Goal: Task Accomplishment & Management: Manage account settings

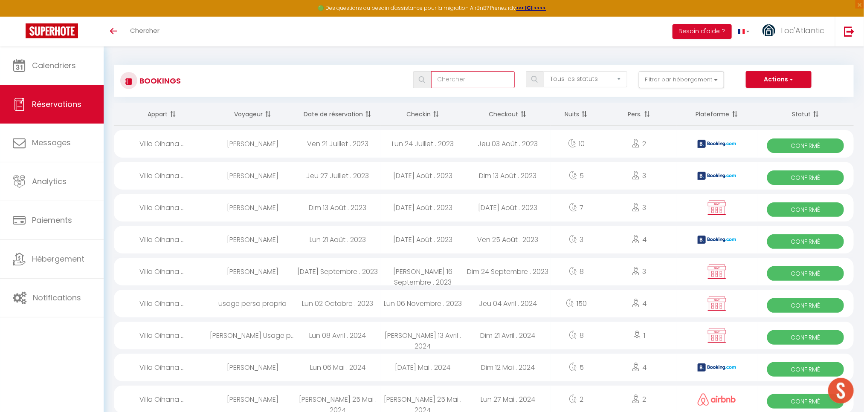
click at [462, 80] on input "text" at bounding box center [473, 79] width 84 height 17
type input "gaby"
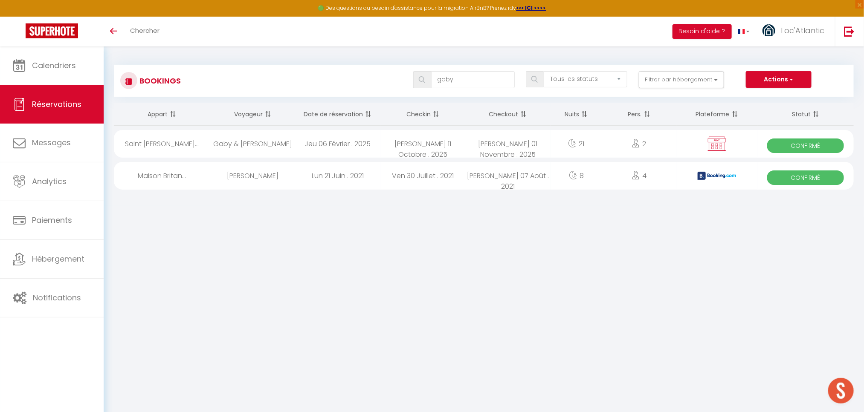
click at [360, 149] on div "Jeu 06 Février . 2025" at bounding box center [337, 144] width 85 height 28
select select "OK"
select select "KO"
select select "0"
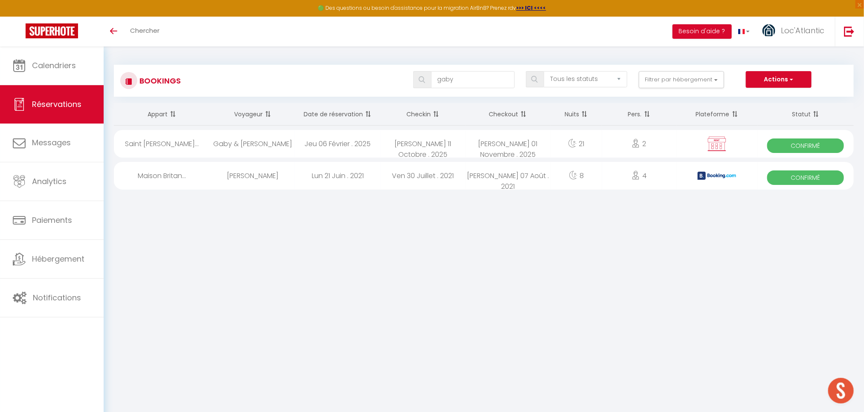
select select "1"
select select
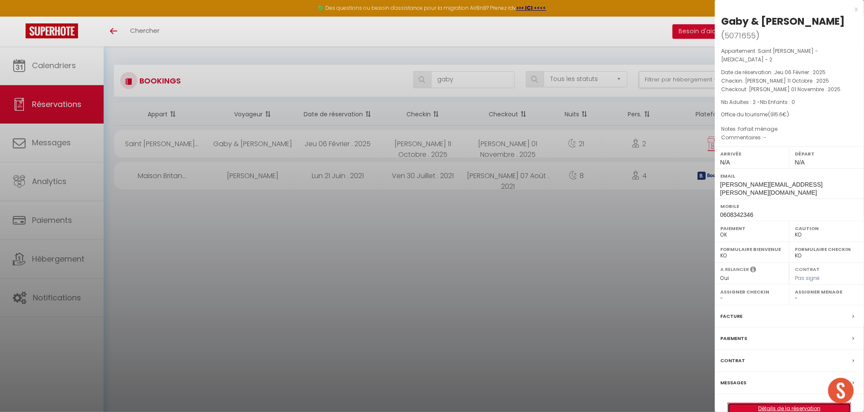
click at [747, 403] on link "Détails de la réservation" at bounding box center [789, 408] width 123 height 11
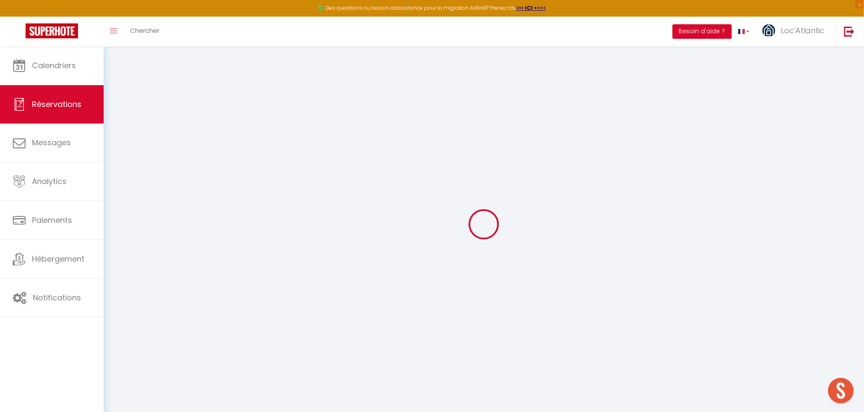
select select
checkbox input "false"
type textarea "forfait ménage"
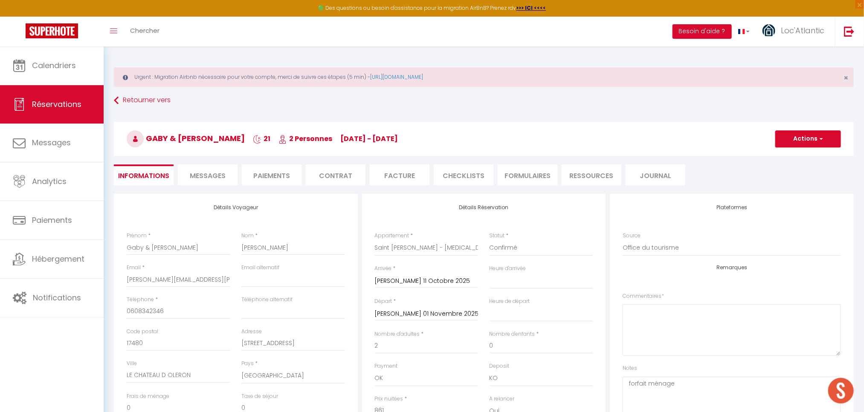
click at [215, 177] on span "Messages" at bounding box center [208, 176] width 36 height 10
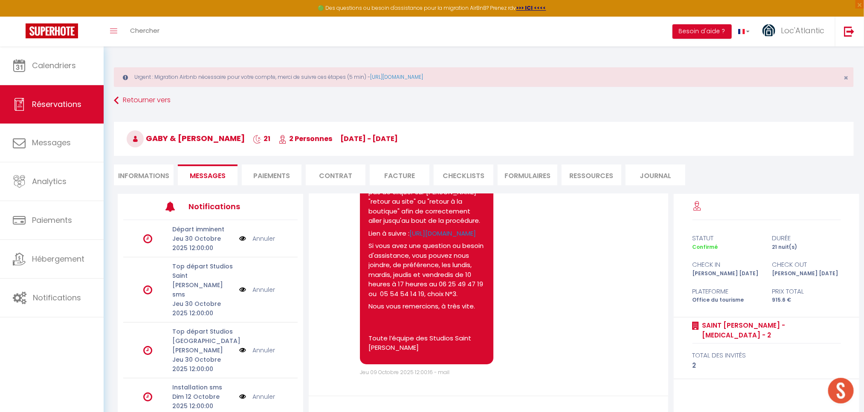
scroll to position [3589, 0]
click at [133, 174] on li "Informations" at bounding box center [144, 175] width 60 height 21
select select
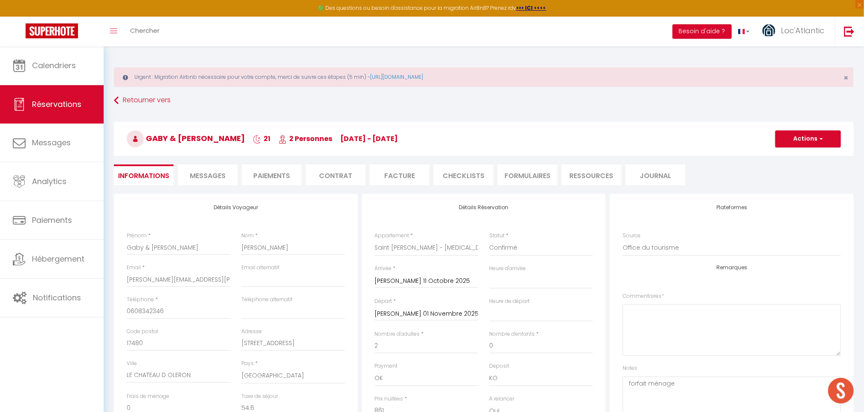
select select
checkbox input "false"
select select
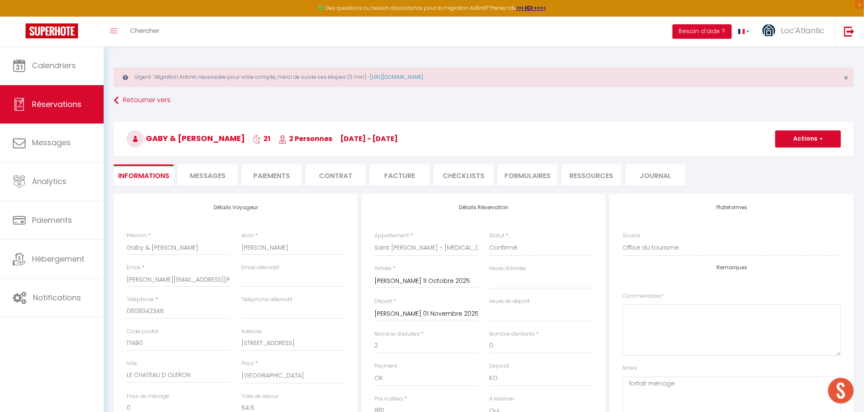
checkbox input "false"
select select
checkbox input "false"
click at [209, 177] on span "Messages" at bounding box center [208, 176] width 36 height 10
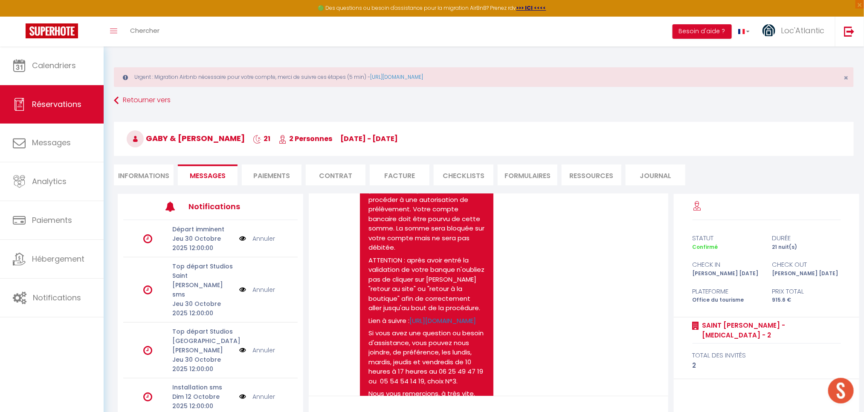
scroll to position [3589, 0]
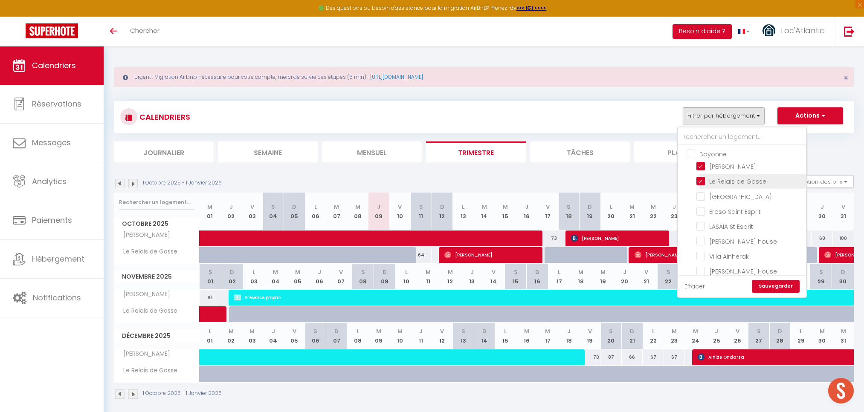
click at [719, 162] on input "[PERSON_NAME]" at bounding box center [749, 166] width 107 height 9
checkbox input "false"
click at [720, 176] on input "Le Relais de Gosse" at bounding box center [749, 180] width 107 height 9
checkbox input "false"
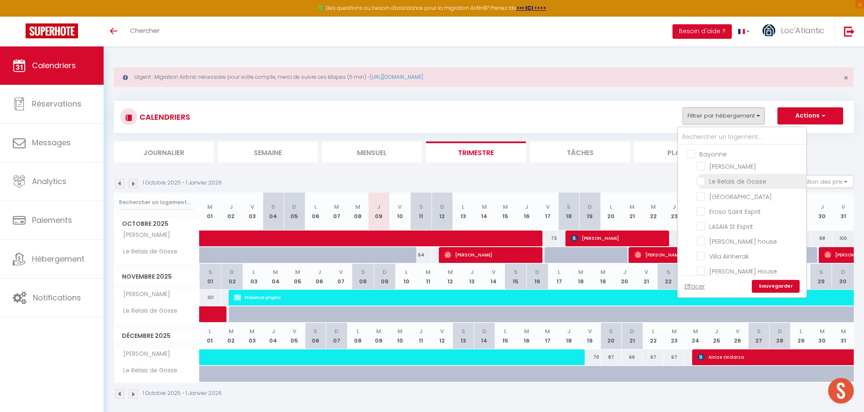
checkbox input "false"
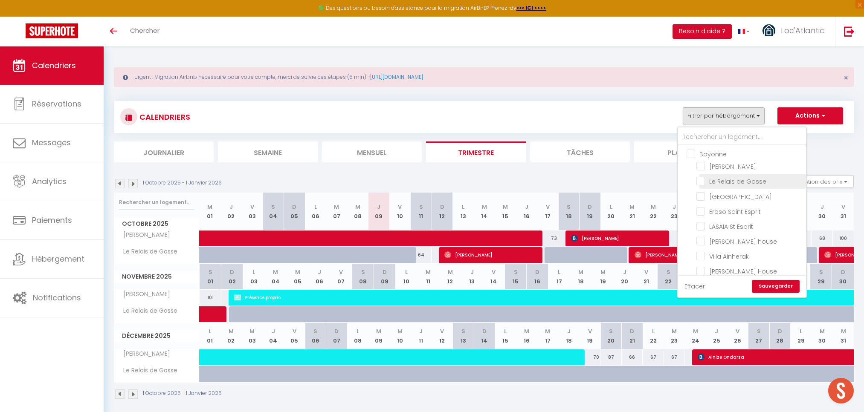
checkbox input "false"
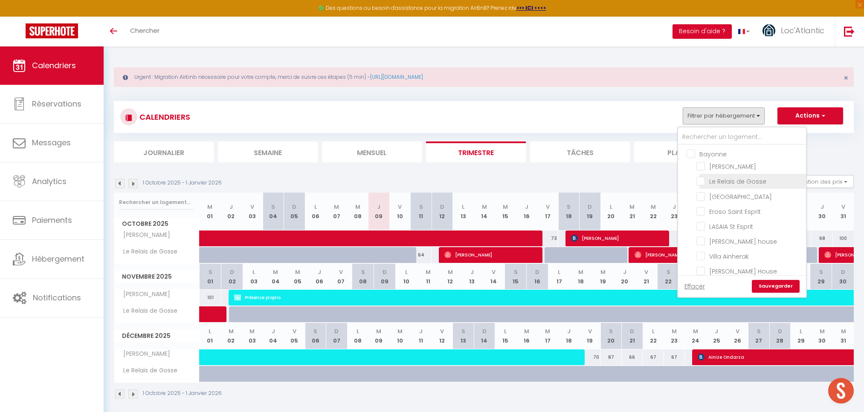
checkbox input "false"
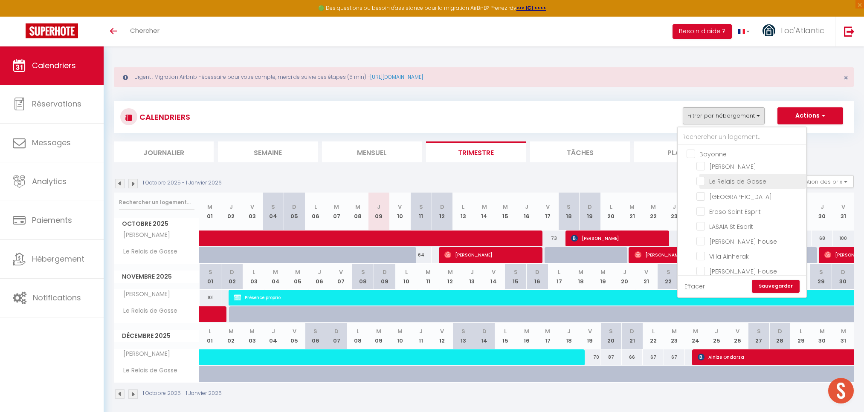
checkbox input "false"
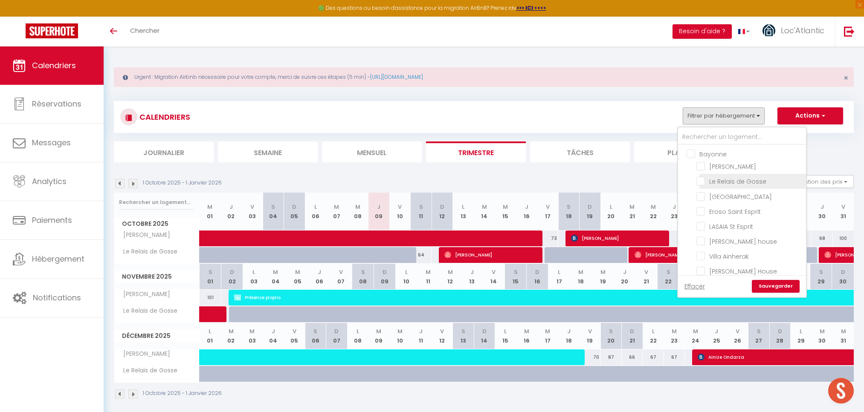
checkbox input "false"
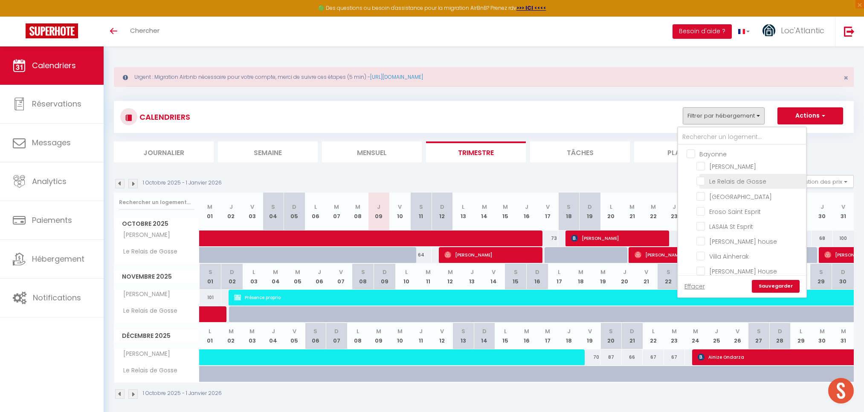
checkbox input "false"
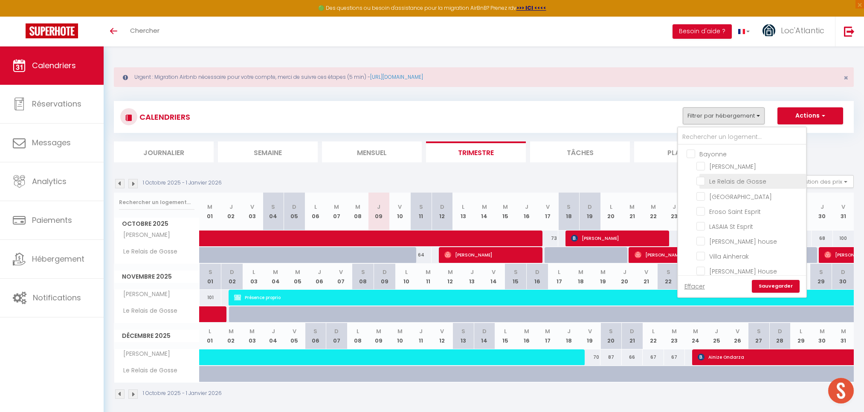
checkbox input "false"
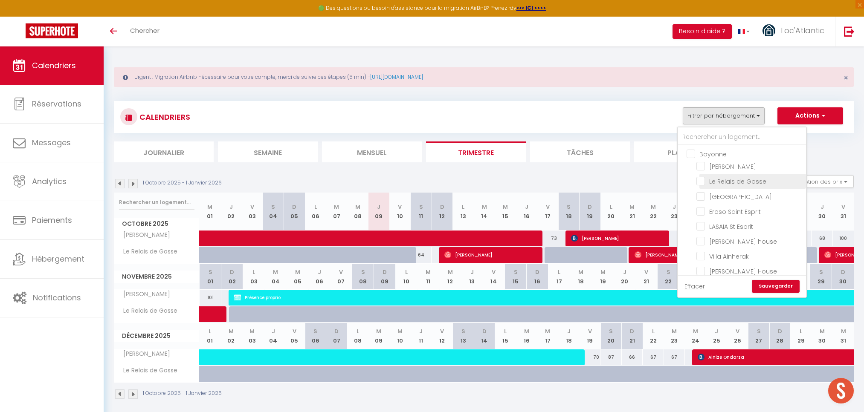
checkbox input "false"
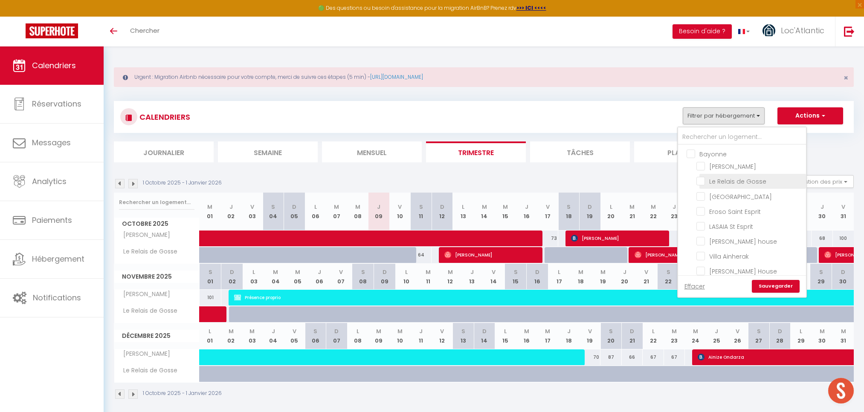
checkbox input "false"
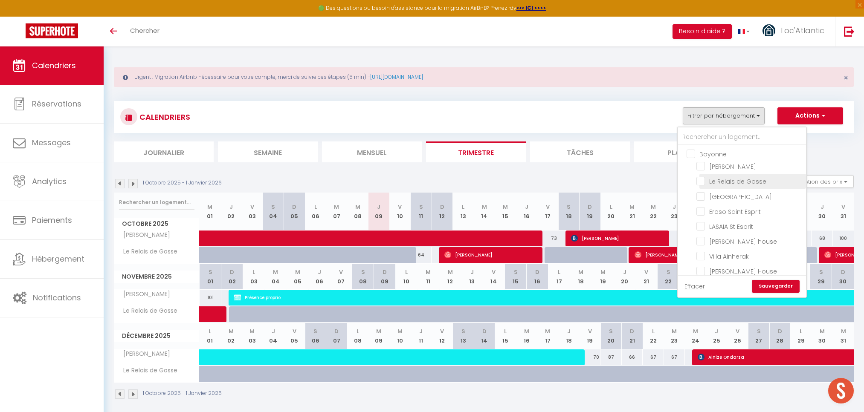
checkbox input "false"
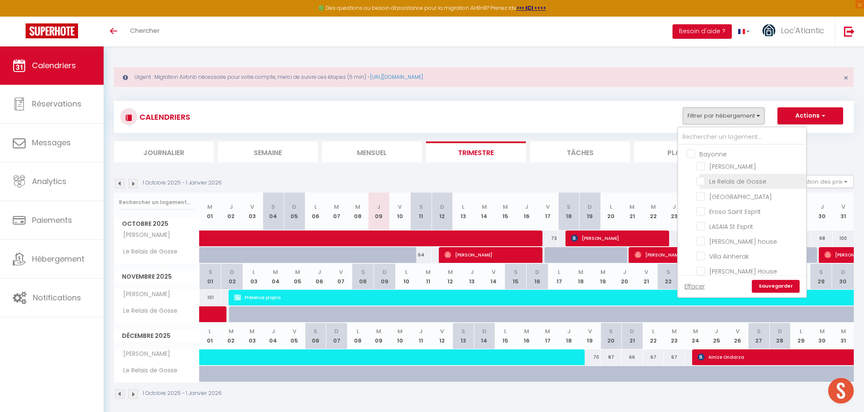
checkbox input "false"
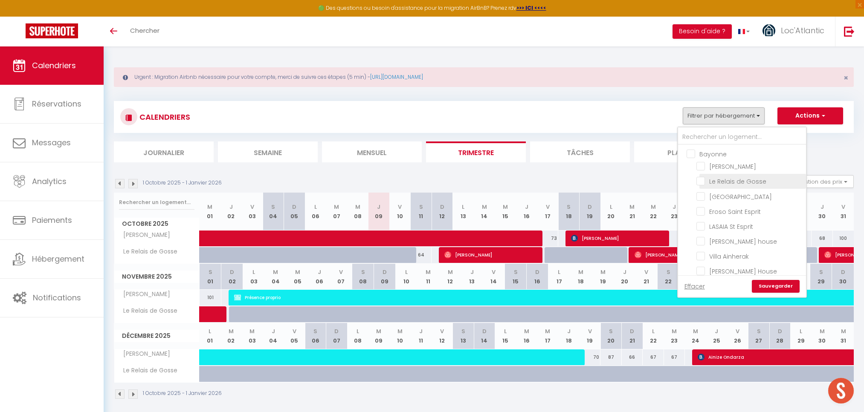
checkbox input "false"
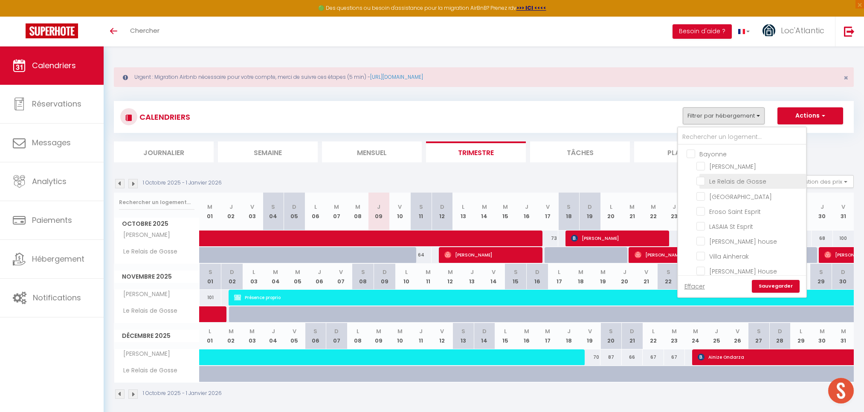
checkbox input "false"
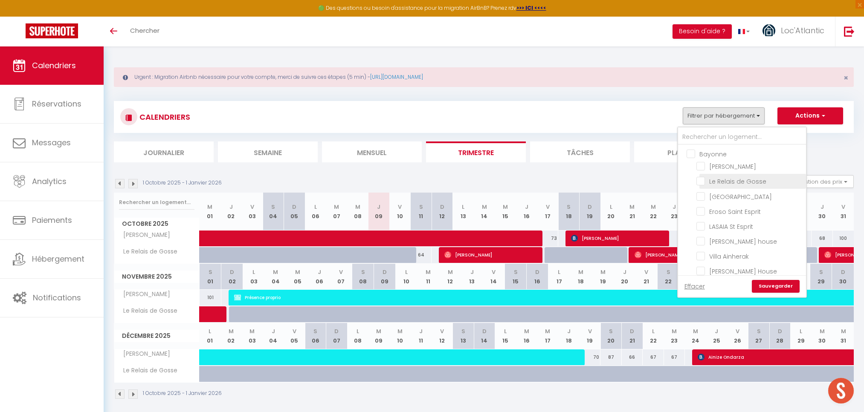
checkbox input "false"
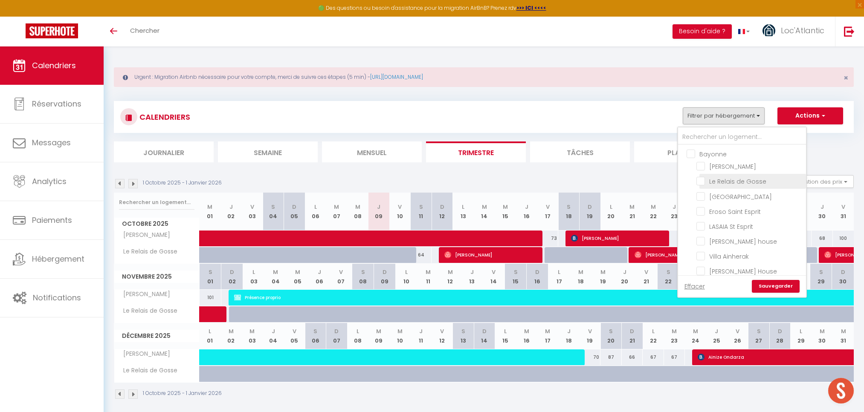
checkbox input "false"
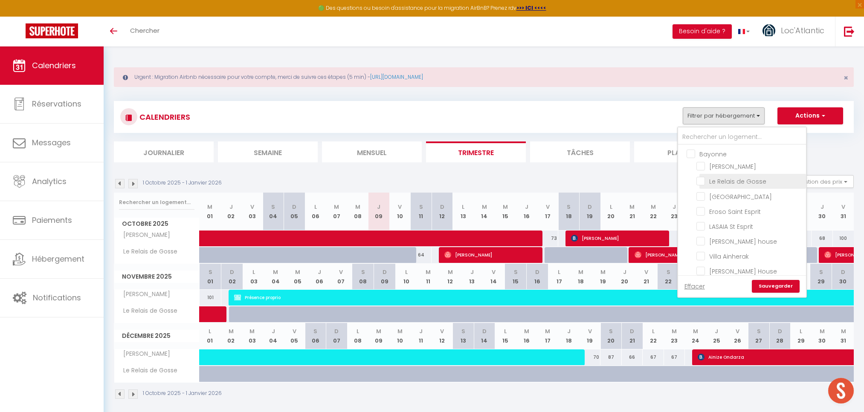
checkbox input "false"
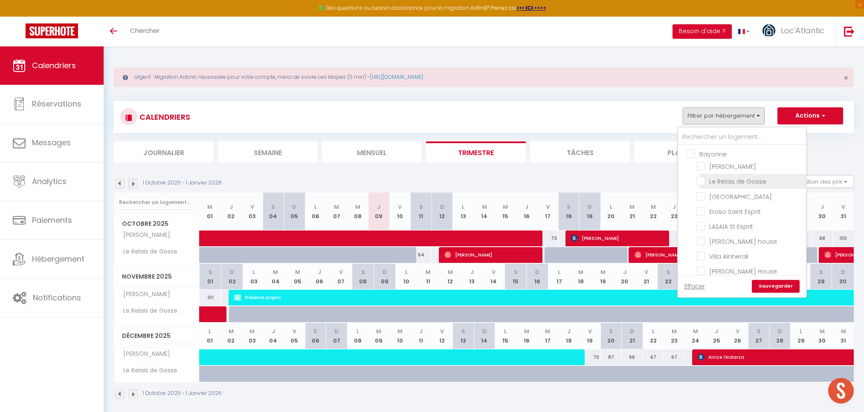
checkbox input "false"
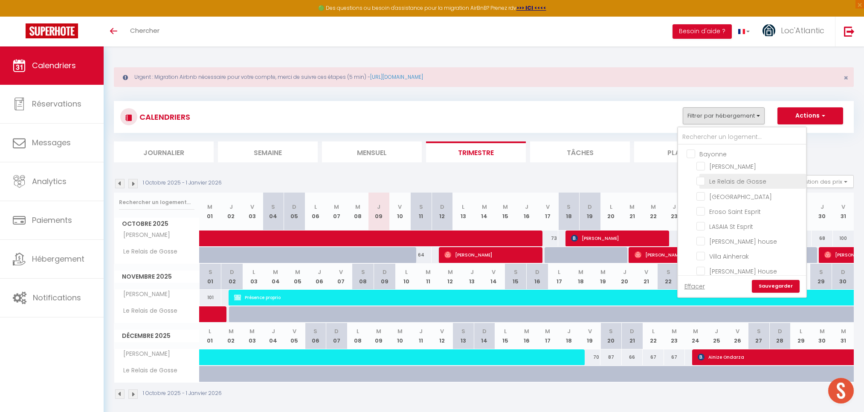
checkbox input "false"
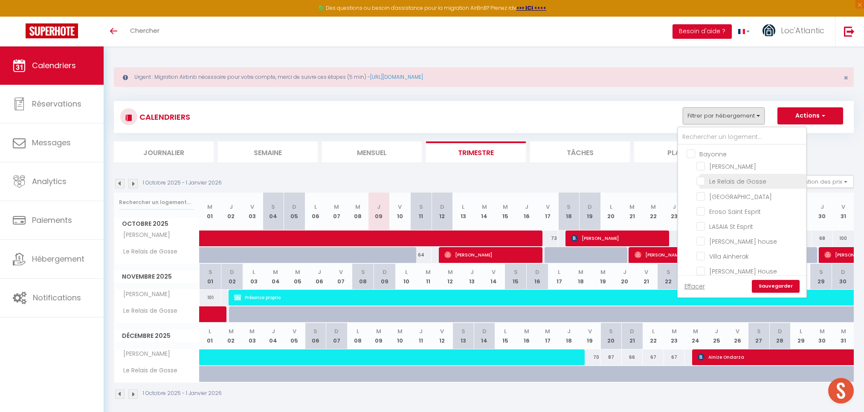
checkbox input "false"
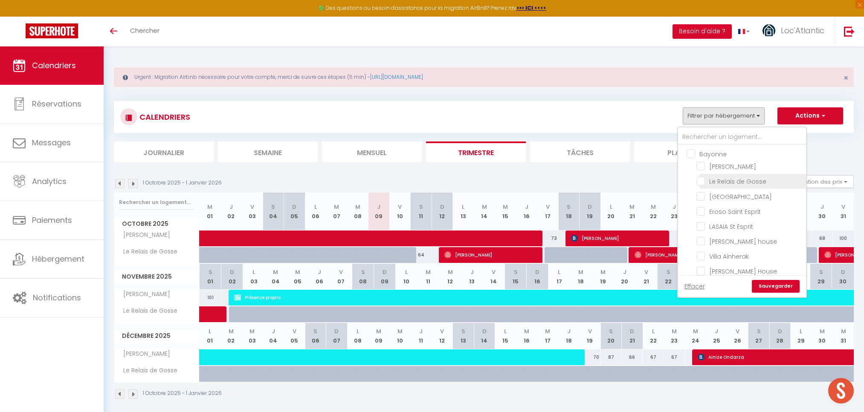
checkbox input "false"
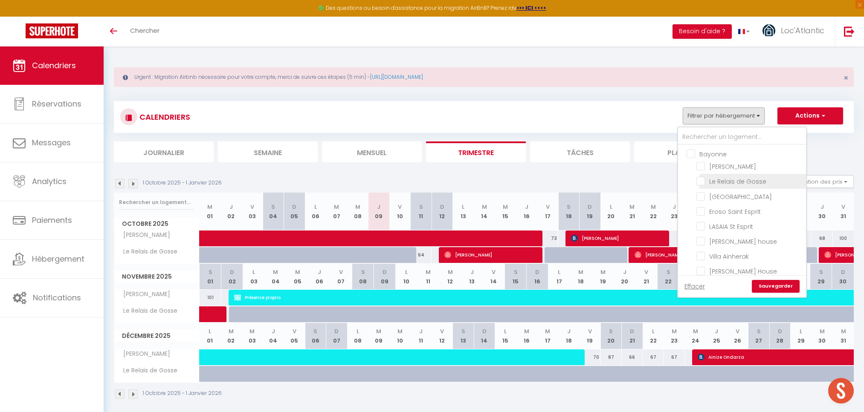
checkbox input "false"
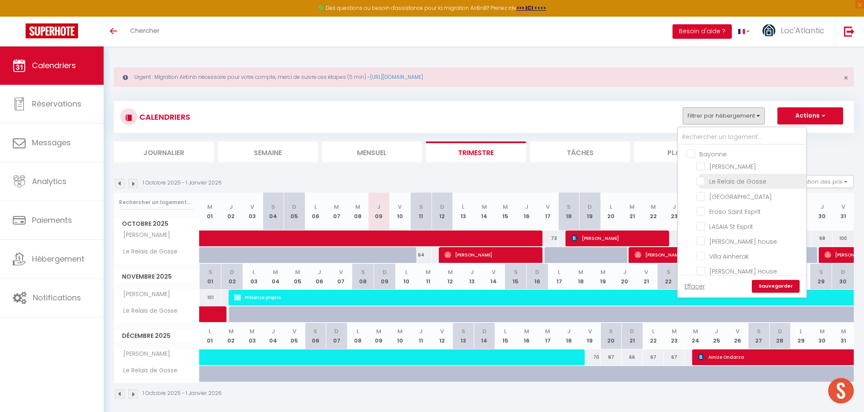
checkbox input "false"
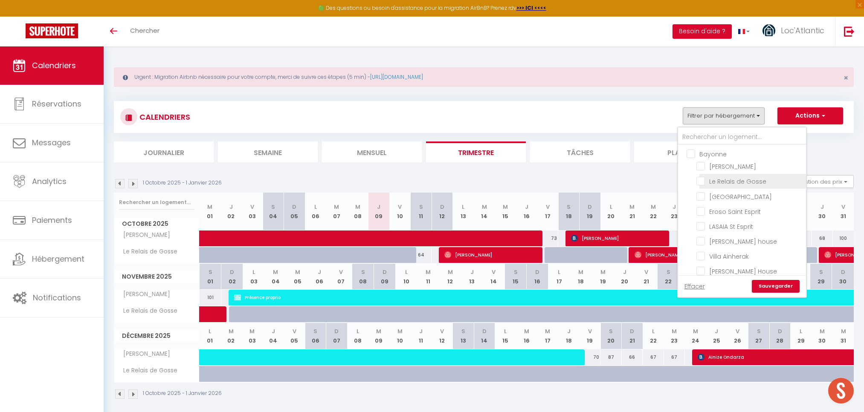
checkbox input "false"
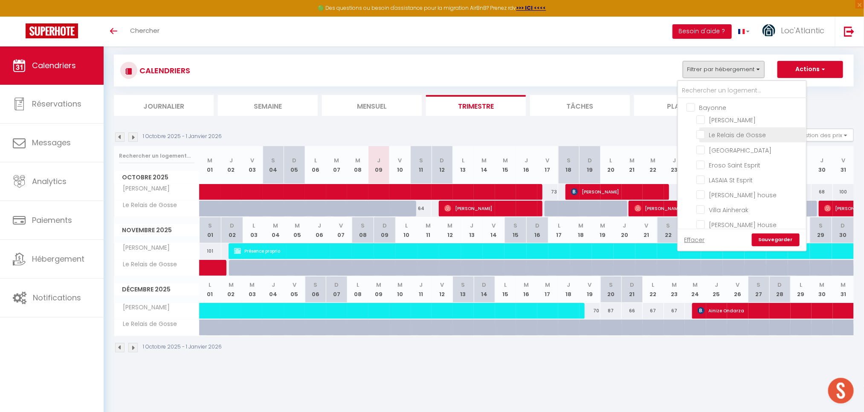
checkbox input "false"
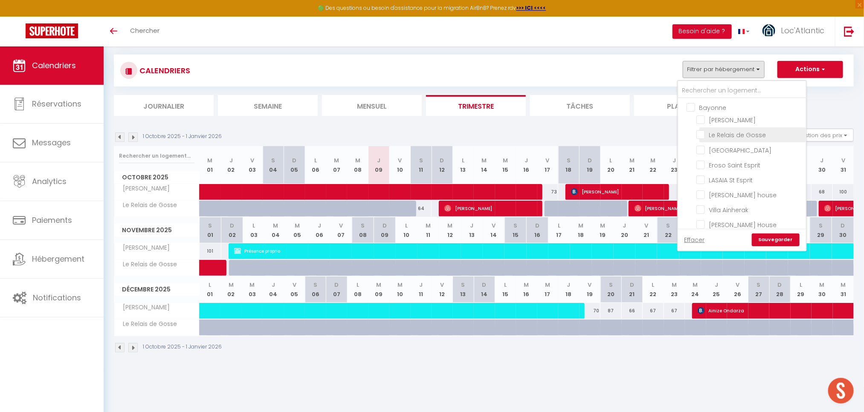
checkbox input "false"
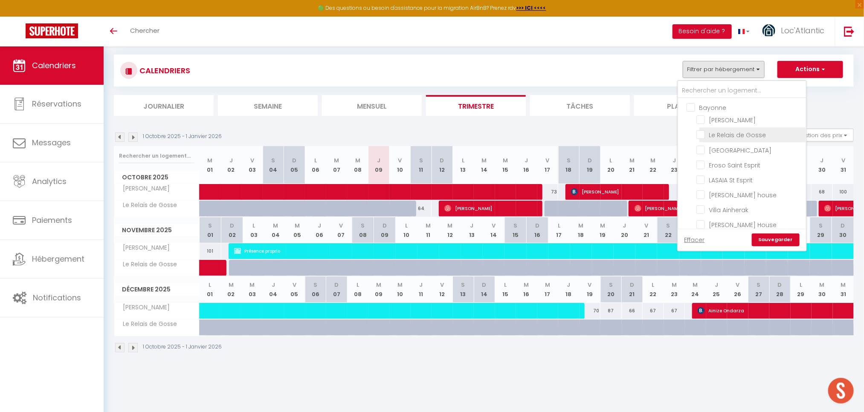
checkbox input "false"
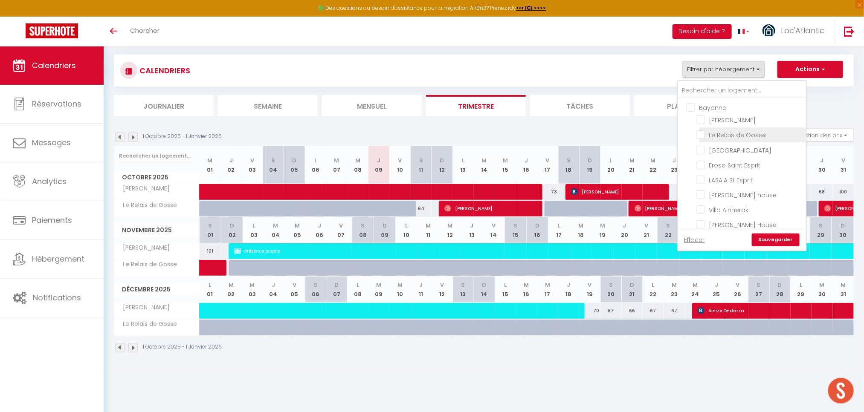
checkbox input "false"
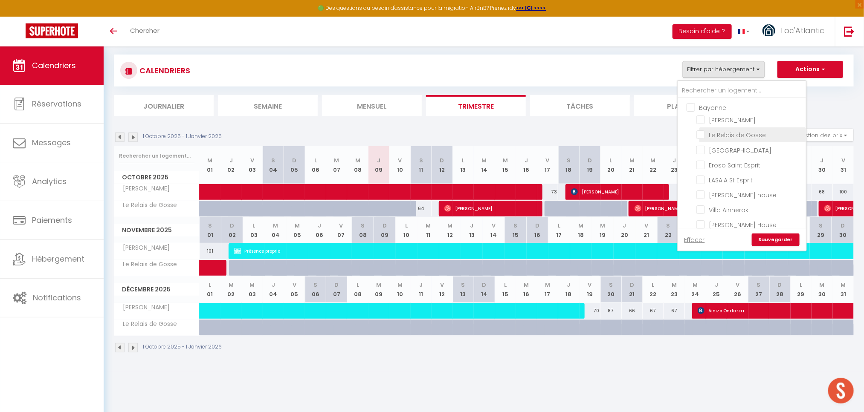
checkbox input "false"
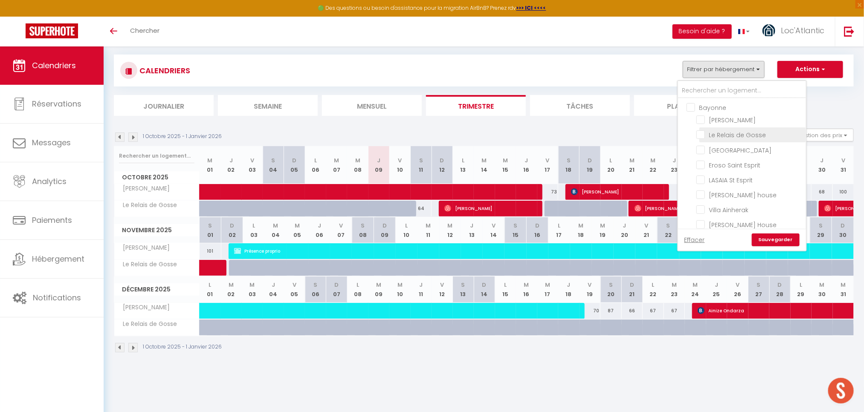
checkbox input "false"
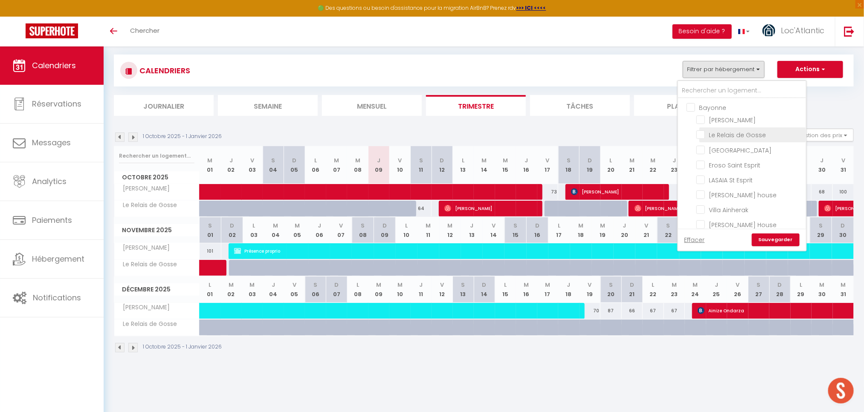
checkbox input "false"
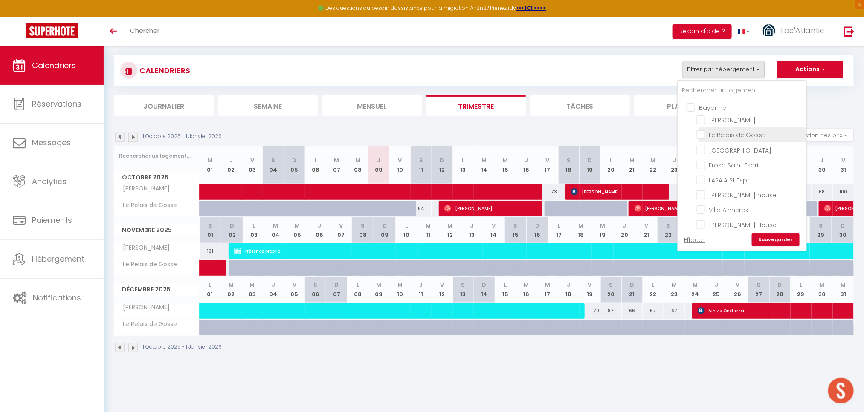
checkbox input "false"
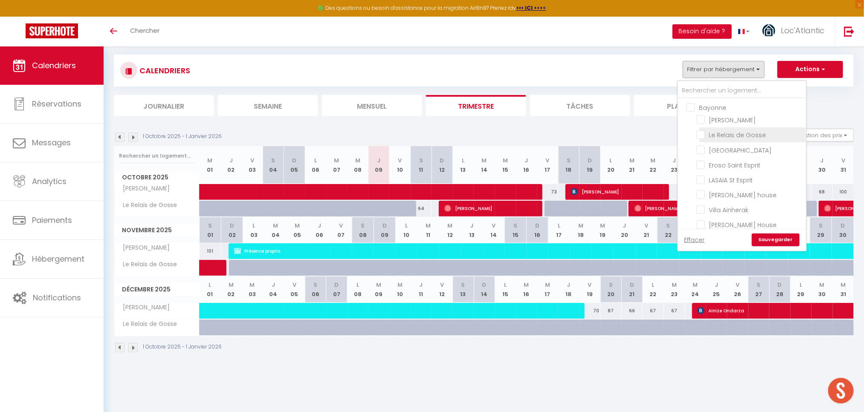
checkbox input "false"
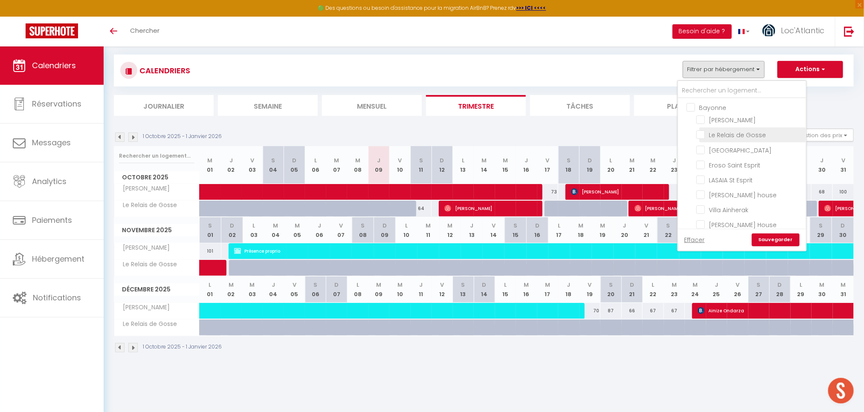
checkbox input "false"
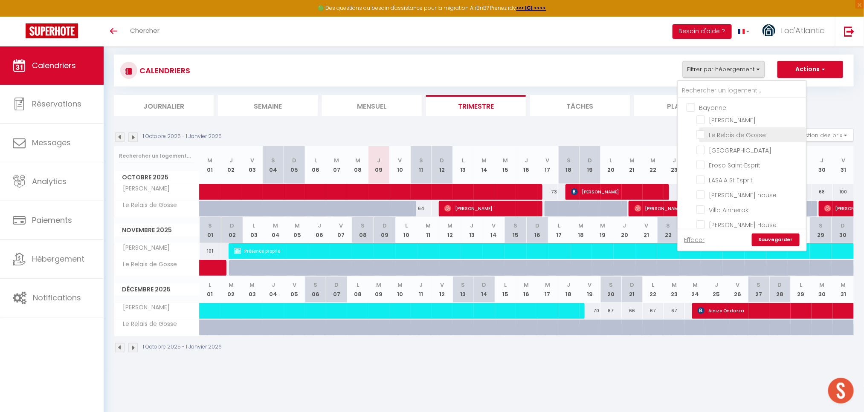
checkbox input "false"
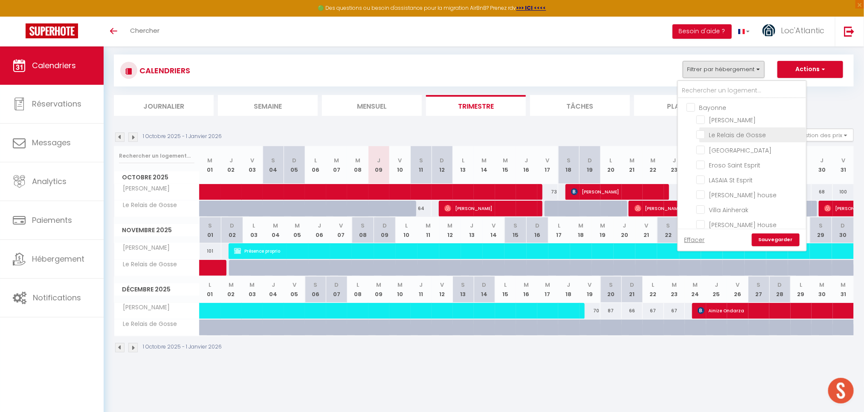
checkbox input "false"
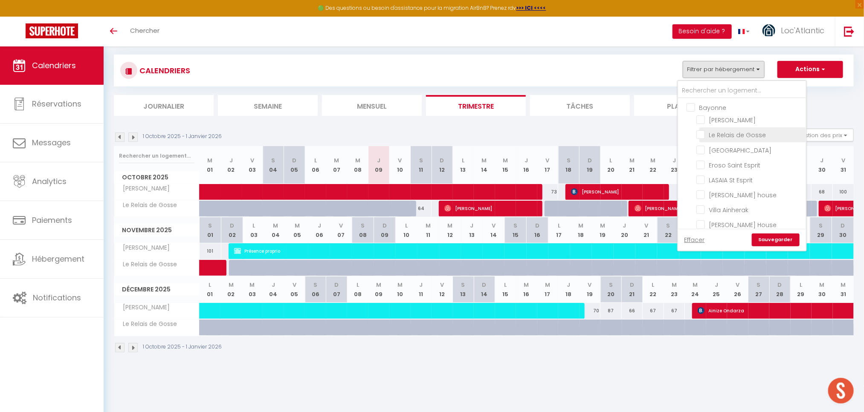
checkbox input "false"
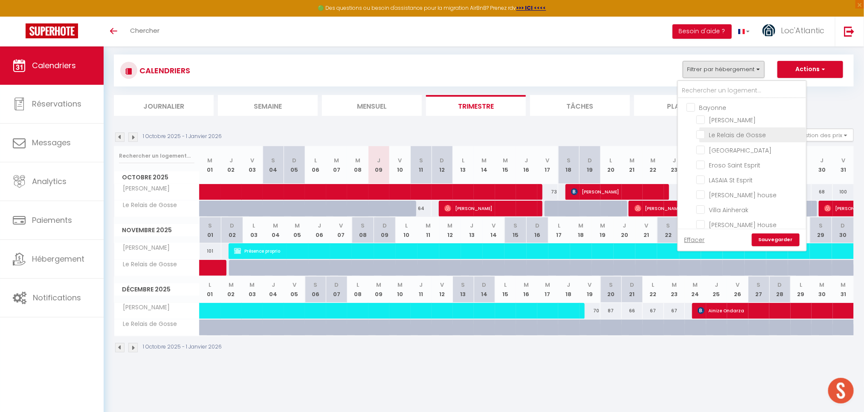
checkbox input "false"
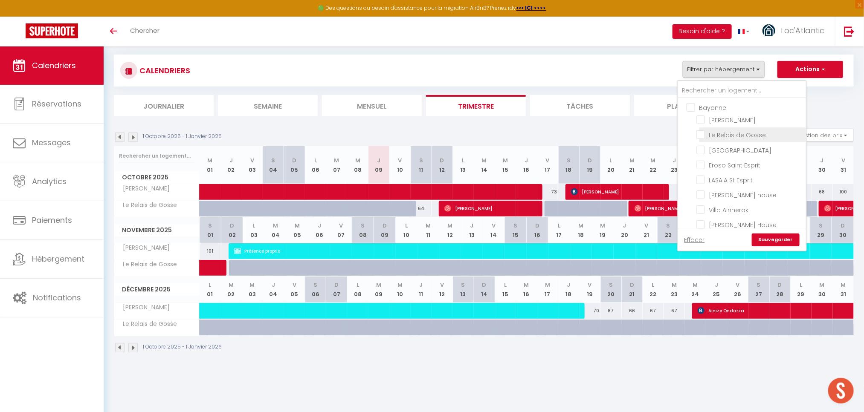
checkbox input "false"
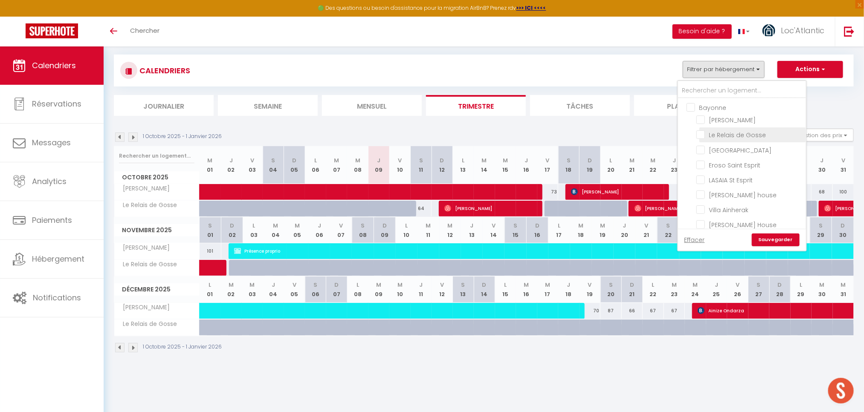
checkbox input "false"
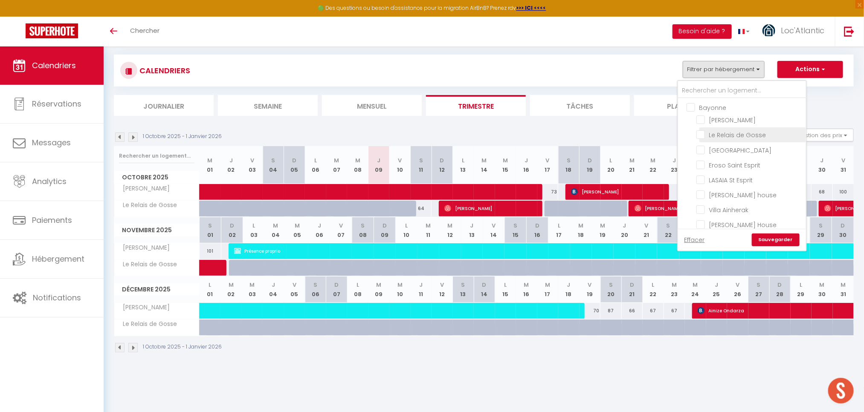
checkbox input "false"
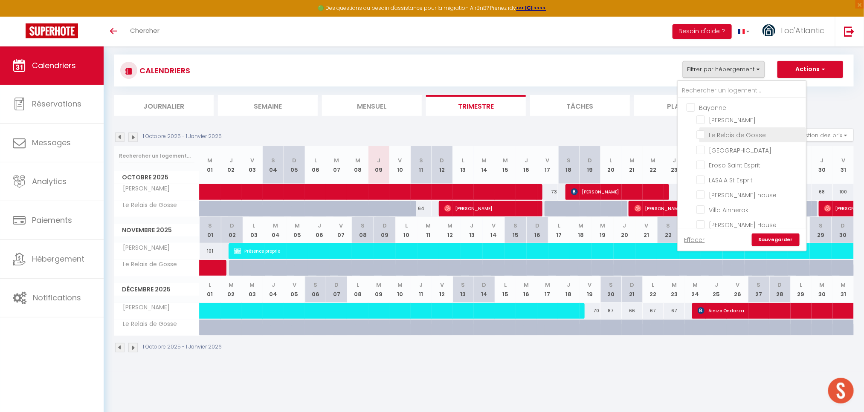
scroll to position [46, 0]
click at [779, 240] on link "Sauvegarder" at bounding box center [776, 240] width 48 height 13
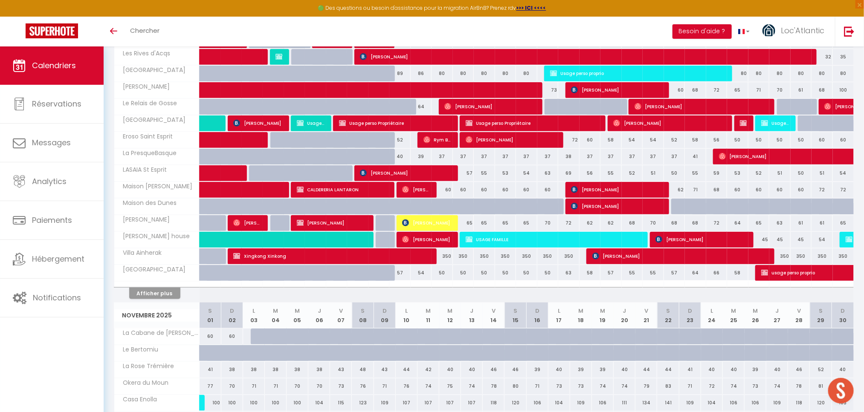
scroll to position [174, 0]
